Goal: Task Accomplishment & Management: Use online tool/utility

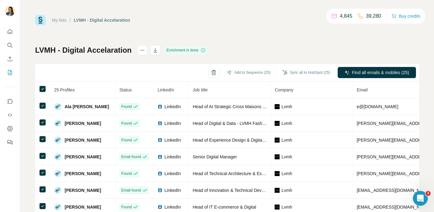
scroll to position [272, 0]
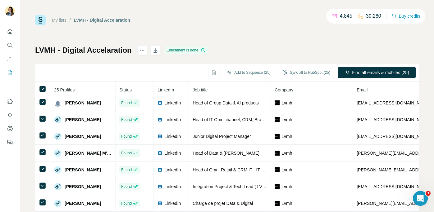
click at [10, 46] on icon "Search" at bounding box center [10, 45] width 6 height 6
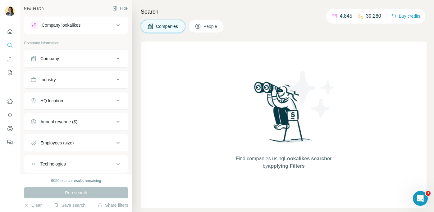
click at [76, 61] on div "Company" at bounding box center [72, 59] width 84 height 6
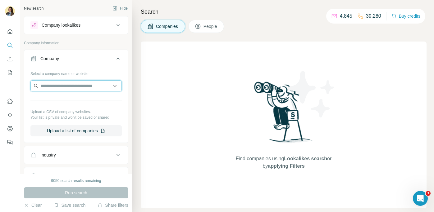
click at [67, 88] on input "text" at bounding box center [75, 85] width 91 height 11
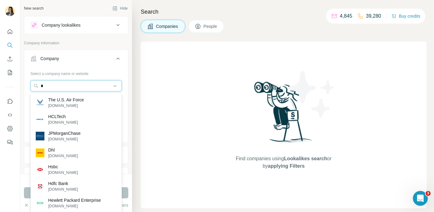
type input "*"
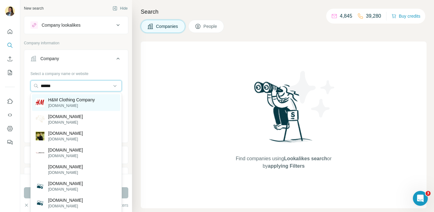
type input "******"
click at [68, 104] on p "[DOMAIN_NAME]" at bounding box center [71, 106] width 47 height 6
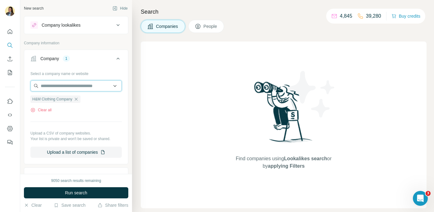
click at [63, 87] on input "text" at bounding box center [75, 85] width 91 height 11
click at [100, 120] on div "Select a company name or website H&M Clothing Company Clear all Upload a CSV of…" at bounding box center [75, 113] width 91 height 89
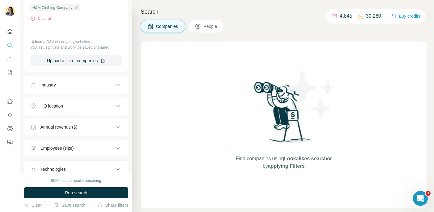
scroll to position [98, 0]
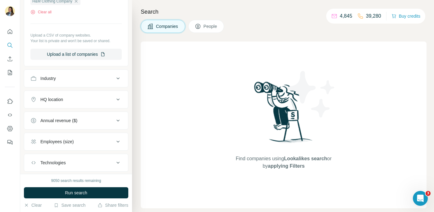
click at [206, 30] on button "People" at bounding box center [206, 26] width 36 height 13
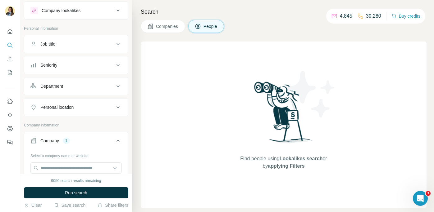
scroll to position [2, 0]
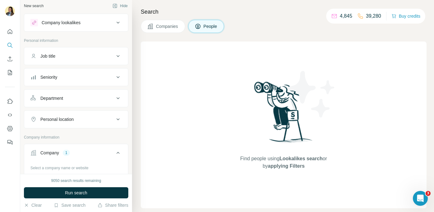
click at [79, 98] on div "Department" at bounding box center [72, 98] width 84 height 6
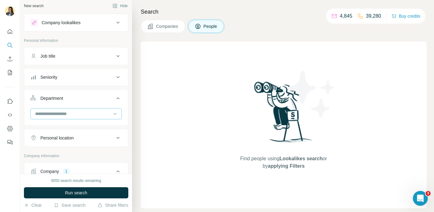
click at [68, 116] on input at bounding box center [72, 113] width 77 height 7
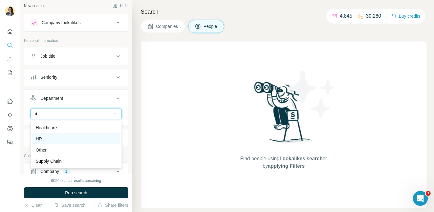
type input "*"
click at [74, 137] on div "HR" at bounding box center [76, 139] width 81 height 6
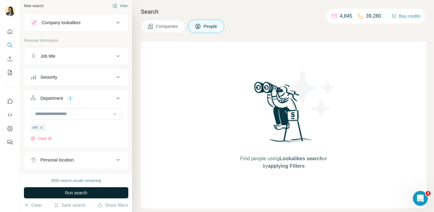
click at [72, 190] on span "Run search" at bounding box center [76, 193] width 22 height 6
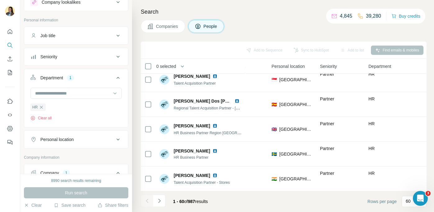
scroll to position [63, 0]
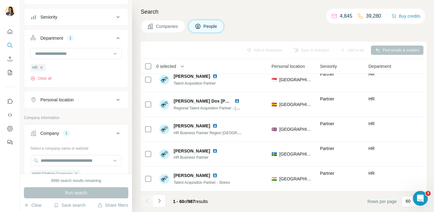
click at [66, 101] on div "Personal location" at bounding box center [56, 100] width 33 height 6
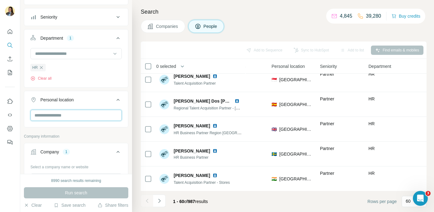
click at [61, 118] on input "text" at bounding box center [75, 115] width 91 height 11
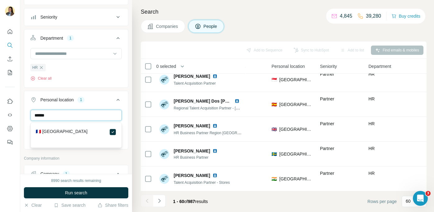
click at [90, 118] on input "******" at bounding box center [75, 115] width 91 height 11
click at [24, 117] on div "Personal location 1 ****** [GEOGRAPHIC_DATA] Clear all" at bounding box center [76, 120] width 104 height 59
type input "****"
drag, startPoint x: 52, startPoint y: 116, endPoint x: 20, endPoint y: 116, distance: 32.0
click at [20, 116] on div "New search Hide Company lookalikes Personal information Job title Seniority Dep…" at bounding box center [217, 106] width 434 height 212
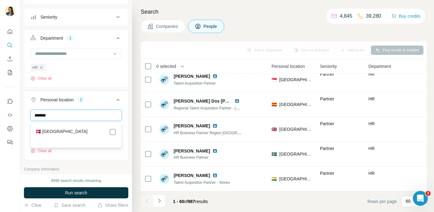
type input "*******"
drag, startPoint x: 115, startPoint y: 115, endPoint x: -10, endPoint y: 115, distance: 124.1
click at [0, 115] on html "New search Hide Company lookalikes Personal information Job title Seniority Dep…" at bounding box center [217, 106] width 434 height 212
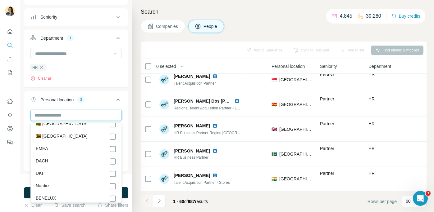
scroll to position [3147, 0]
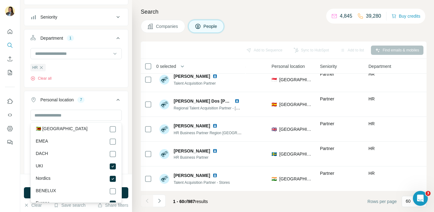
scroll to position [3109, 0]
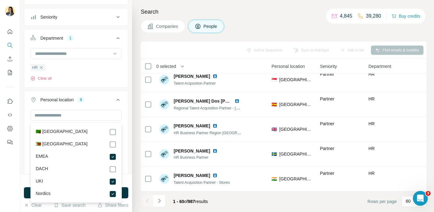
click at [27, 195] on button "Run search" at bounding box center [76, 192] width 104 height 11
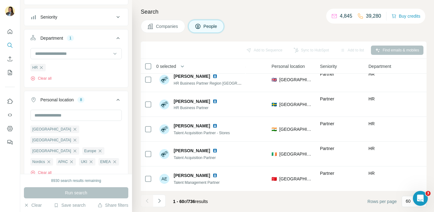
scroll to position [65, 0]
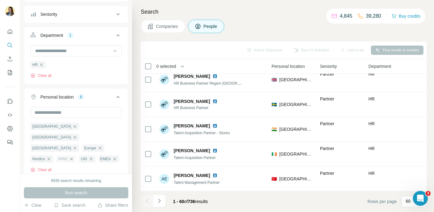
click at [74, 157] on icon "button" at bounding box center [71, 159] width 5 height 5
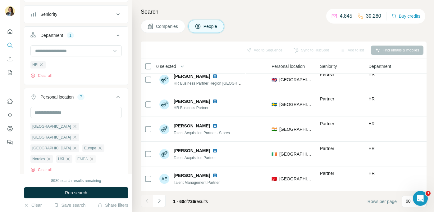
click at [89, 157] on icon "button" at bounding box center [91, 159] width 5 height 5
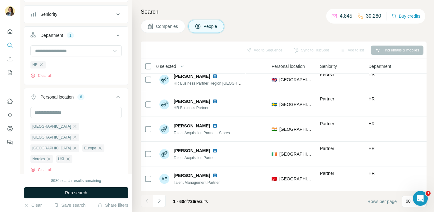
click at [88, 191] on button "Run search" at bounding box center [76, 192] width 104 height 11
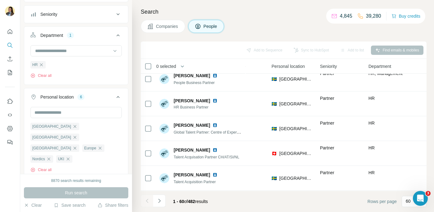
scroll to position [912, 192]
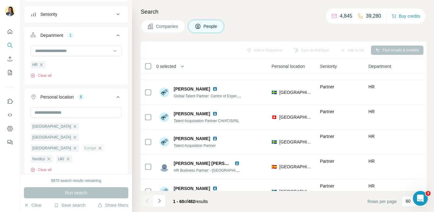
click at [97, 146] on icon "button" at bounding box center [99, 148] width 5 height 5
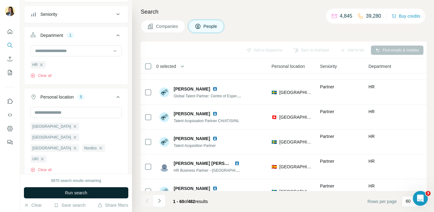
click at [97, 193] on button "Run search" at bounding box center [76, 192] width 104 height 11
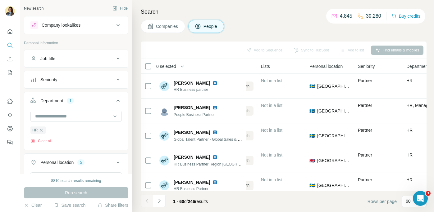
click at [65, 62] on button "Job title" at bounding box center [76, 58] width 104 height 15
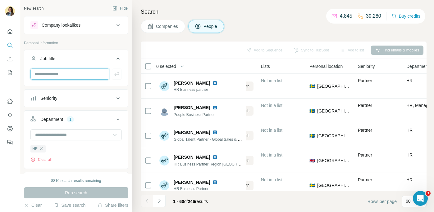
click at [57, 75] on input "text" at bounding box center [69, 74] width 79 height 11
type input "******"
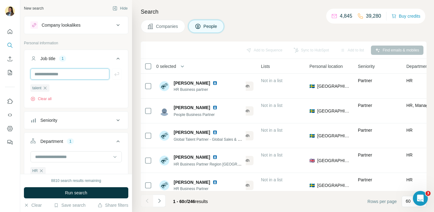
click at [48, 76] on input "text" at bounding box center [69, 74] width 79 height 11
type input "**********"
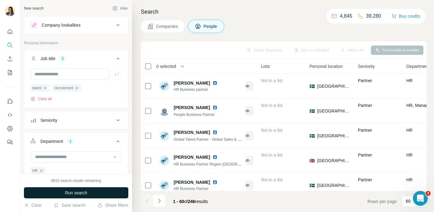
click at [100, 194] on button "Run search" at bounding box center [76, 192] width 104 height 11
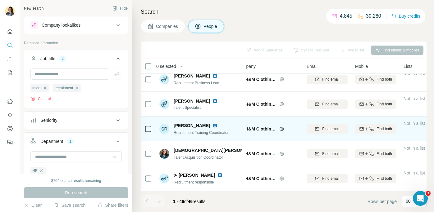
scroll to position [1025, 0]
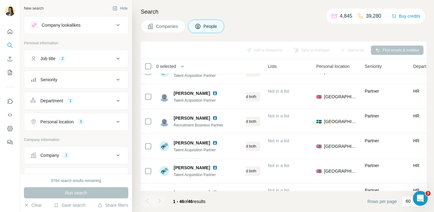
scroll to position [0, 147]
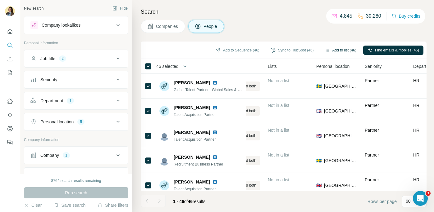
click at [339, 51] on button "Add to list (46)" at bounding box center [340, 50] width 40 height 9
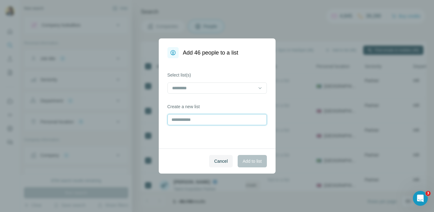
click at [205, 124] on input "text" at bounding box center [216, 119] width 99 height 11
type input "**"
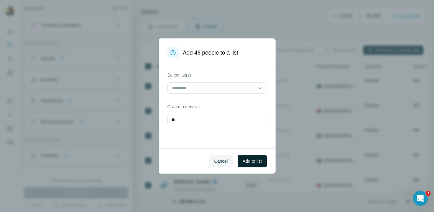
click at [249, 164] on span "Add to list" at bounding box center [251, 161] width 19 height 6
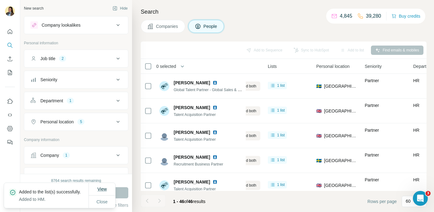
click at [104, 188] on span "View" at bounding box center [101, 189] width 9 height 5
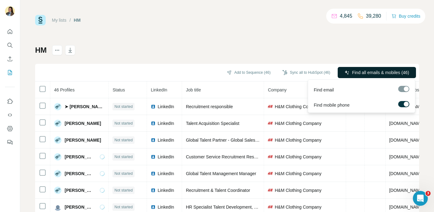
click at [376, 71] on span "Find all emails & mobiles (46)" at bounding box center [380, 73] width 57 height 6
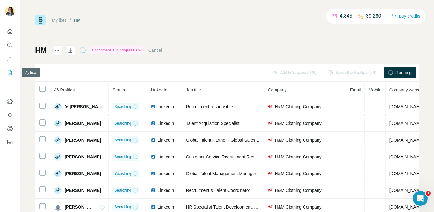
click at [9, 76] on button "My lists" at bounding box center [10, 72] width 10 height 11
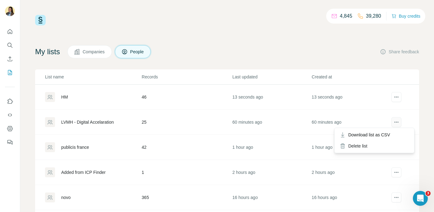
click at [394, 122] on icon "actions" at bounding box center [394, 122] width 1 height 1
click at [365, 147] on div "Delete list" at bounding box center [373, 146] width 77 height 11
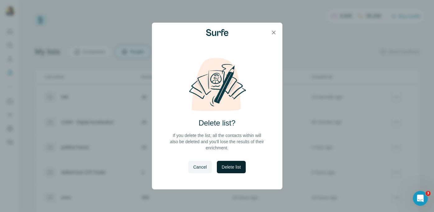
click at [235, 168] on span "Delete list" at bounding box center [231, 167] width 19 height 6
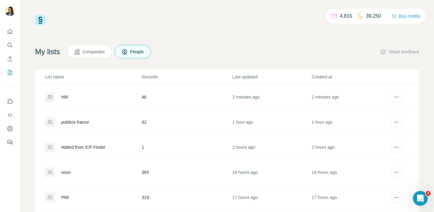
click at [67, 98] on div "HM" at bounding box center [64, 97] width 7 height 6
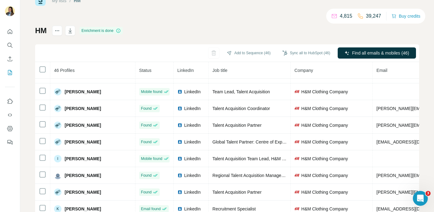
scroll to position [248, 0]
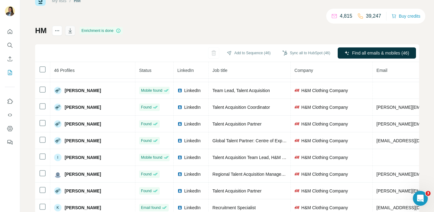
click at [73, 29] on icon "button" at bounding box center [70, 31] width 6 height 6
click at [79, 47] on div "Add to Sequence (46) Sync all to HubSpot (46) Find all emails & mobiles (46)" at bounding box center [227, 53] width 384 height 18
click at [69, 46] on div "Delete list" at bounding box center [93, 43] width 77 height 11
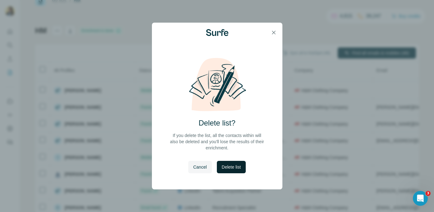
click at [230, 166] on span "Delete list" at bounding box center [231, 167] width 19 height 6
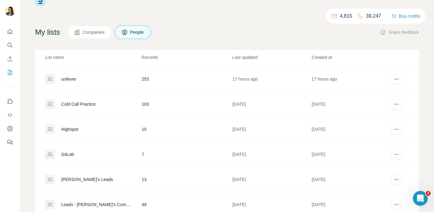
scroll to position [40, 0]
